Goal: Use online tool/utility: Utilize a website feature to perform a specific function

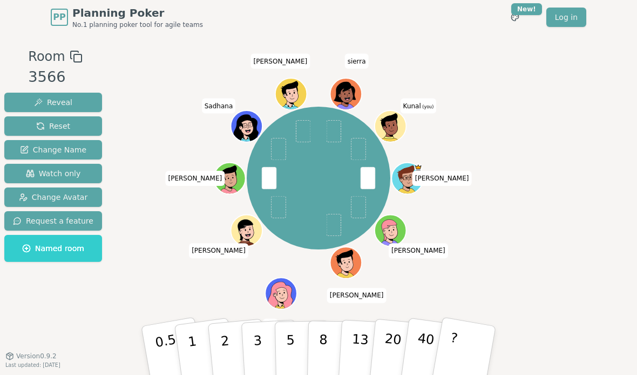
click at [232, 345] on button "2" at bounding box center [239, 362] width 62 height 86
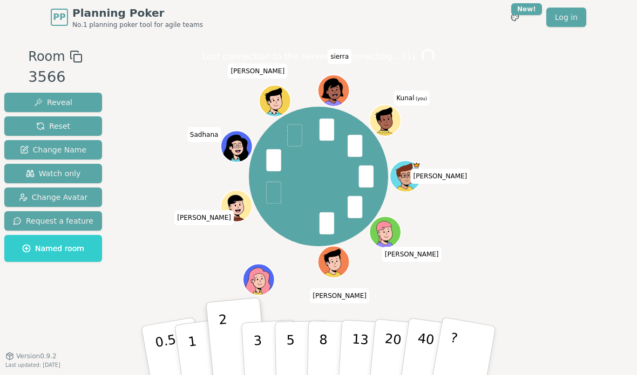
click at [177, 265] on div "spencer Brandon Harsha Val jose Sadhana prudhvi sierra Kunal (you)" at bounding box center [318, 176] width 351 height 221
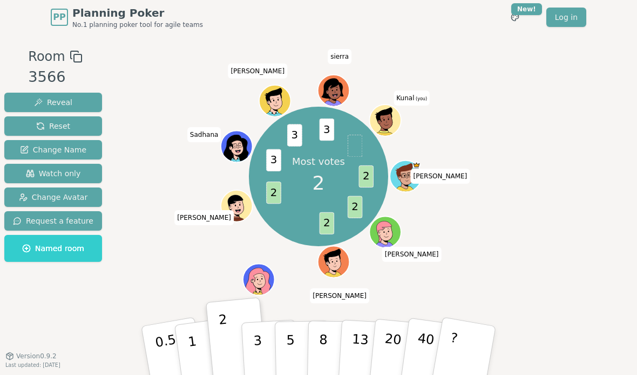
click at [263, 356] on button "3" at bounding box center [270, 362] width 59 height 84
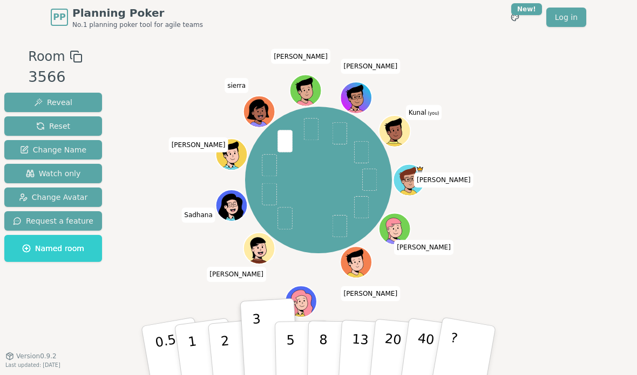
click at [232, 339] on button "2" at bounding box center [239, 362] width 62 height 86
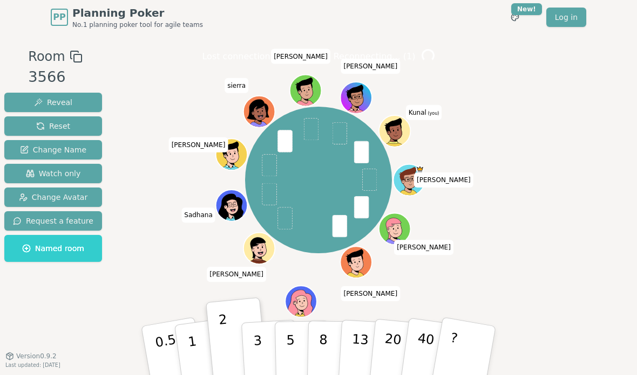
click at [237, 323] on button "2" at bounding box center [237, 341] width 62 height 86
click at [258, 345] on button "3" at bounding box center [270, 362] width 59 height 84
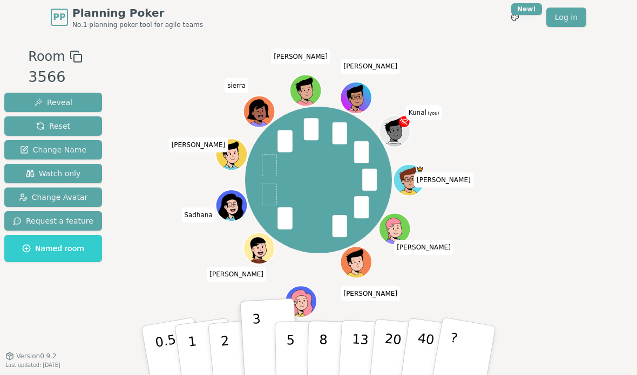
click at [227, 354] on button "2" at bounding box center [239, 362] width 62 height 86
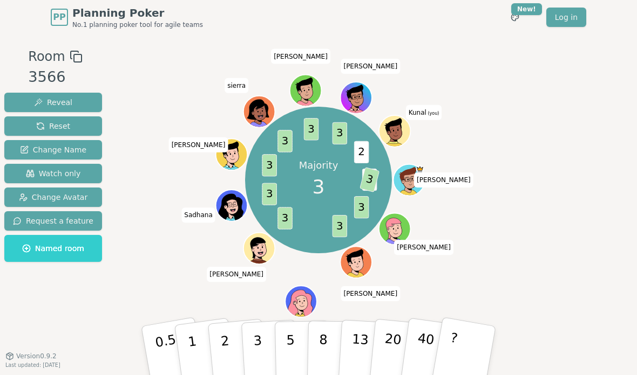
click at [266, 335] on button "3" at bounding box center [270, 362] width 59 height 84
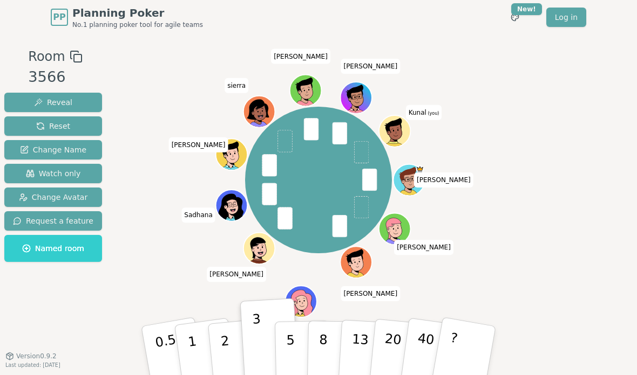
click at [266, 332] on button "3" at bounding box center [269, 340] width 59 height 84
click at [258, 333] on p "3" at bounding box center [258, 341] width 12 height 59
click at [233, 339] on button "2" at bounding box center [239, 362] width 62 height 86
click at [269, 343] on button "3" at bounding box center [270, 362] width 59 height 84
click at [230, 347] on button "2" at bounding box center [239, 362] width 62 height 86
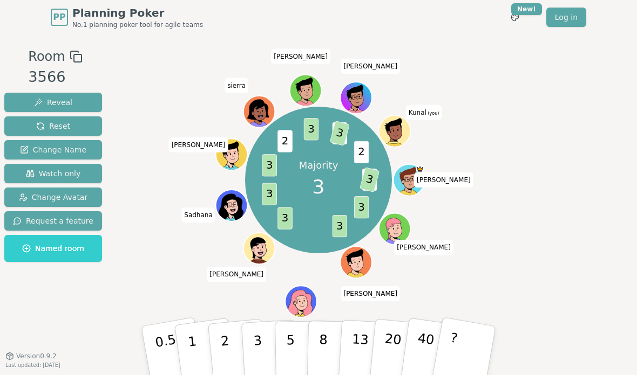
click at [264, 341] on button "3" at bounding box center [270, 362] width 59 height 84
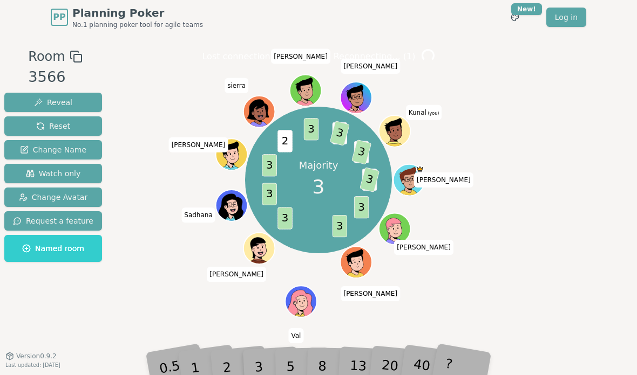
click at [236, 319] on div "Lost connection to the server. Reconnecting... ( 1 ) Majority 3 2 3 3 3 3 3 3 2…" at bounding box center [318, 195] width 351 height 297
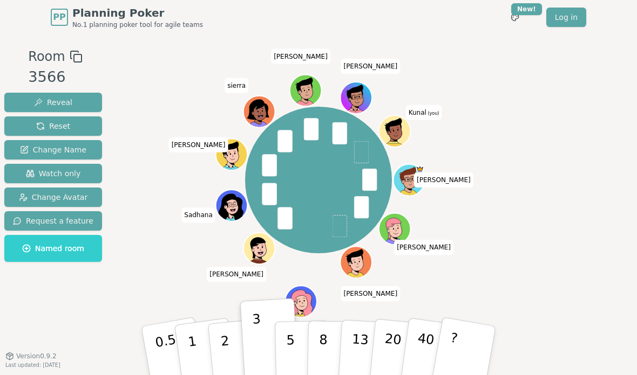
click at [262, 335] on button "3" at bounding box center [269, 340] width 59 height 84
click at [226, 345] on button "2" at bounding box center [239, 362] width 62 height 86
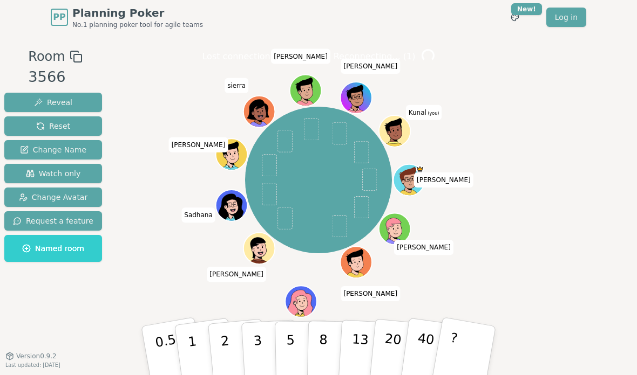
click at [222, 343] on p "2" at bounding box center [227, 362] width 14 height 59
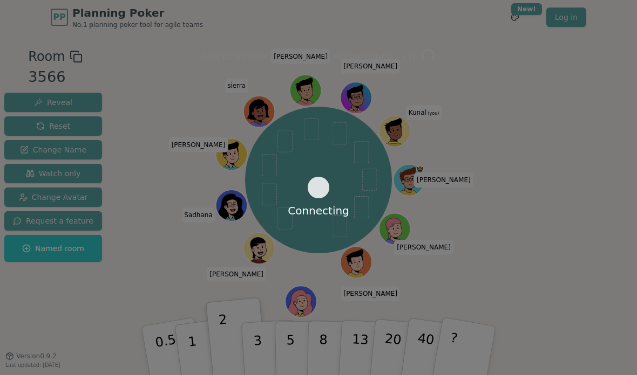
click at [227, 335] on div "Connecting" at bounding box center [318, 187] width 637 height 375
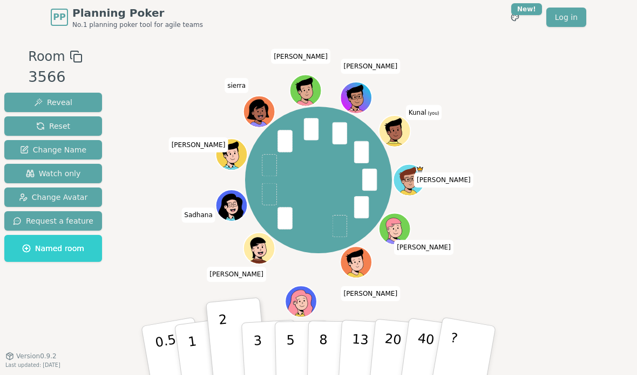
click at [225, 336] on button "2" at bounding box center [237, 341] width 62 height 86
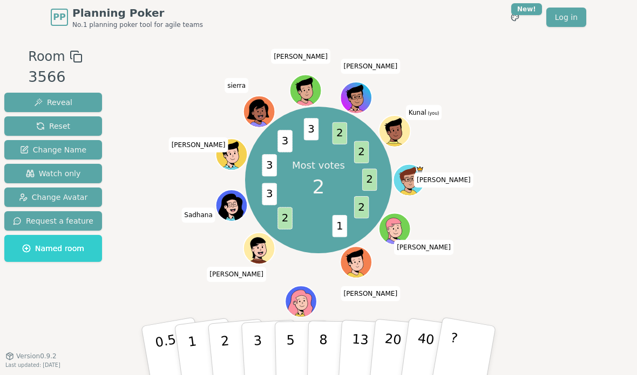
click at [262, 340] on button "3" at bounding box center [270, 362] width 59 height 84
